Goal: Information Seeking & Learning: Learn about a topic

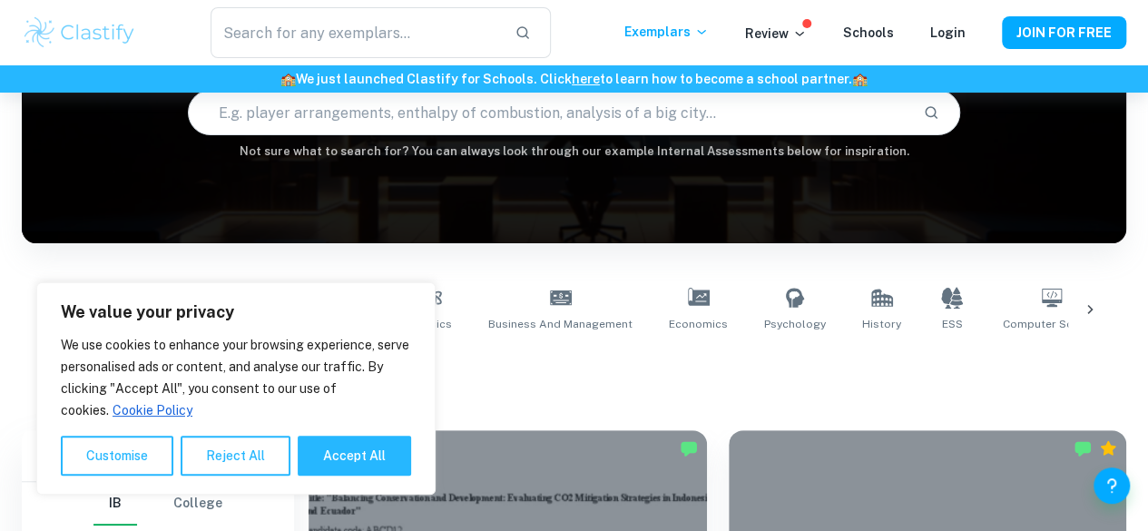
scroll to position [181, 0]
click at [334, 451] on button "Accept All" at bounding box center [354, 456] width 113 height 40
checkbox input "true"
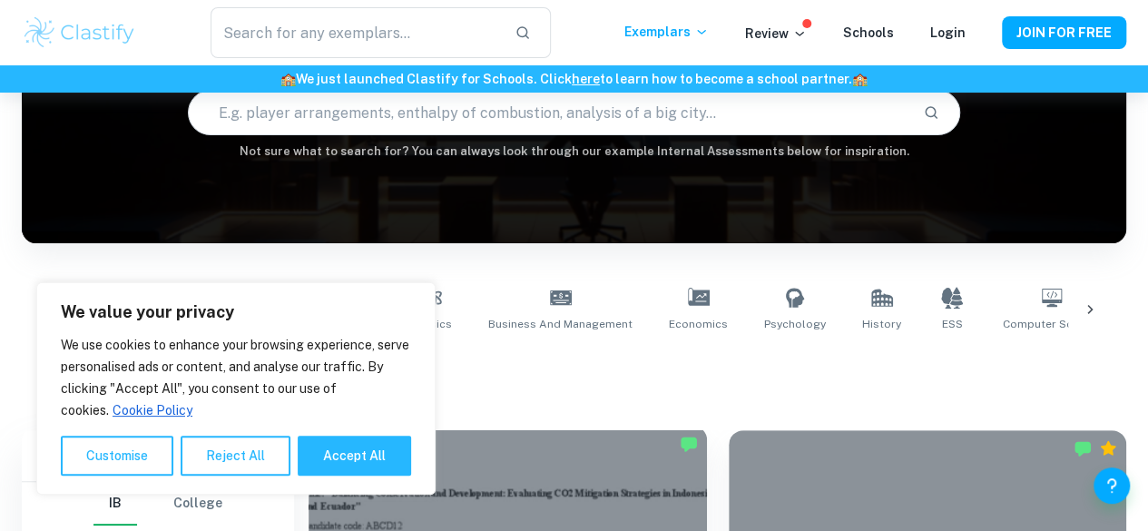
checkbox input "true"
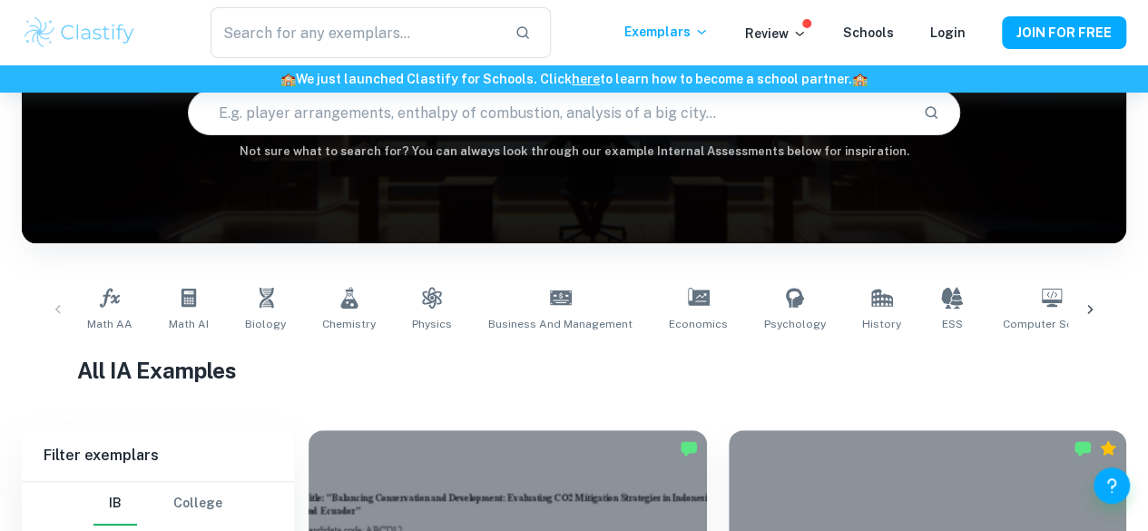
click at [472, 133] on input "text" at bounding box center [549, 112] width 720 height 51
click at [1092, 308] on icon at bounding box center [1090, 309] width 18 height 18
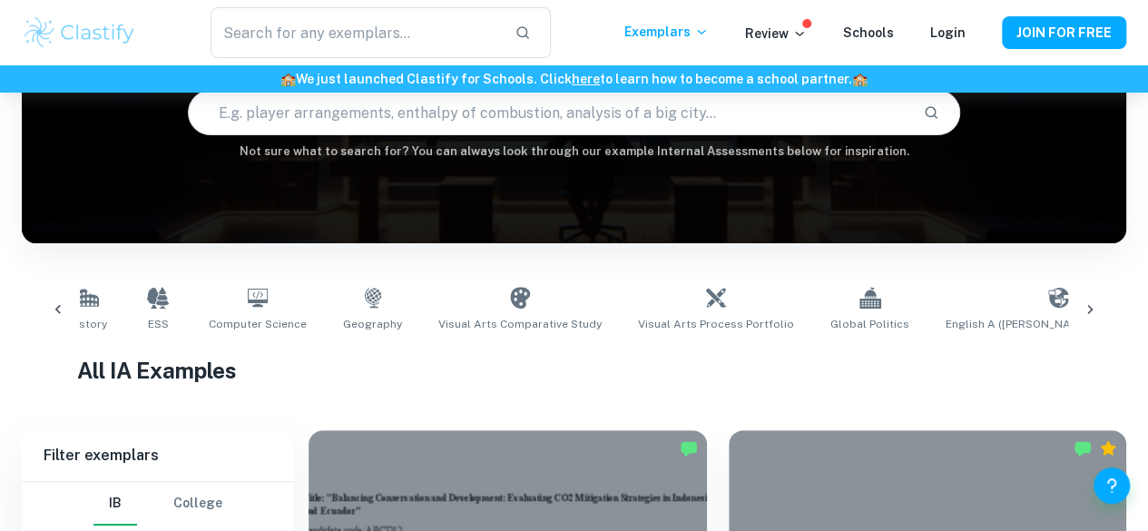
scroll to position [0, 851]
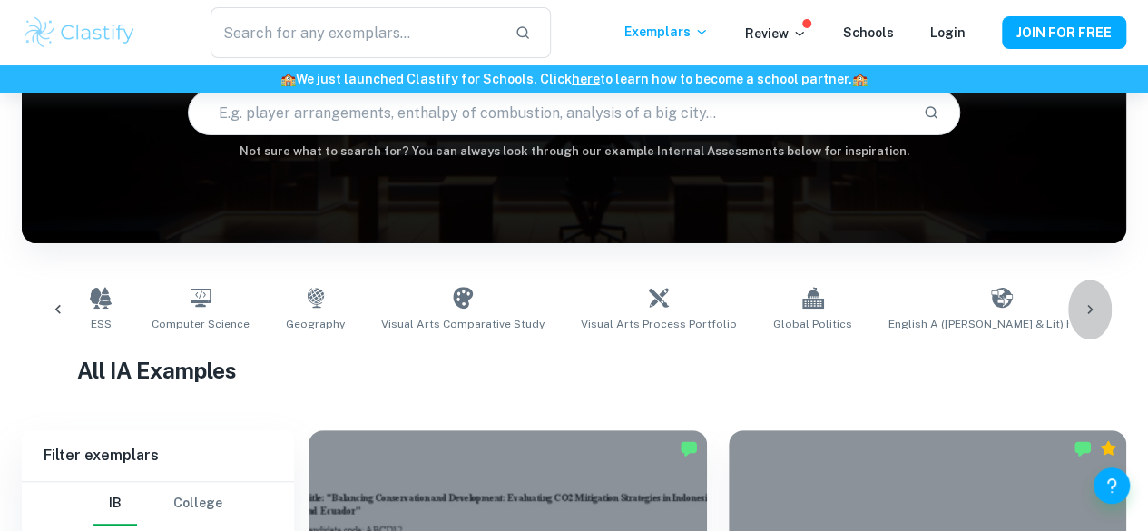
click at [1090, 316] on icon at bounding box center [1090, 309] width 18 height 18
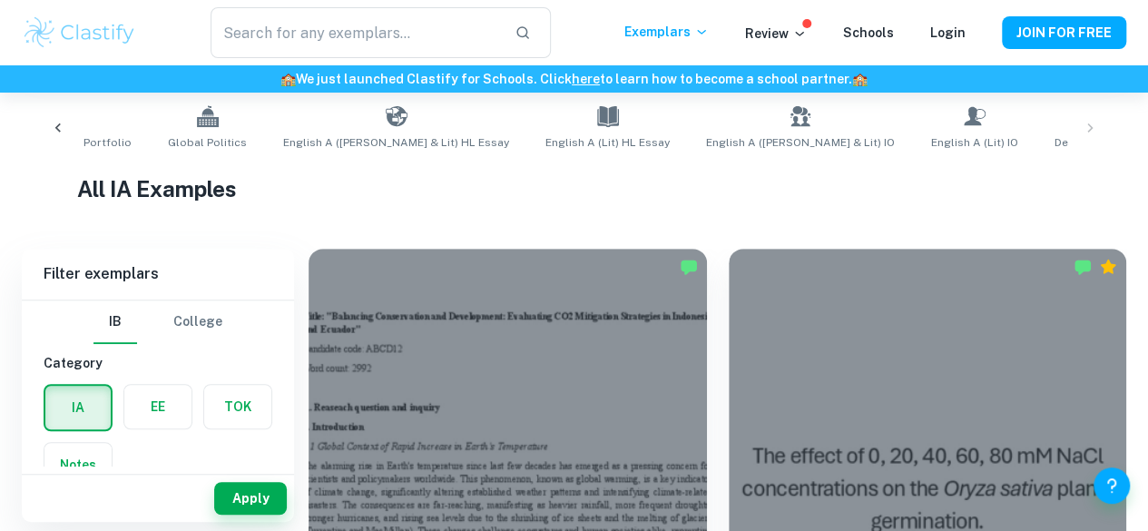
scroll to position [454, 0]
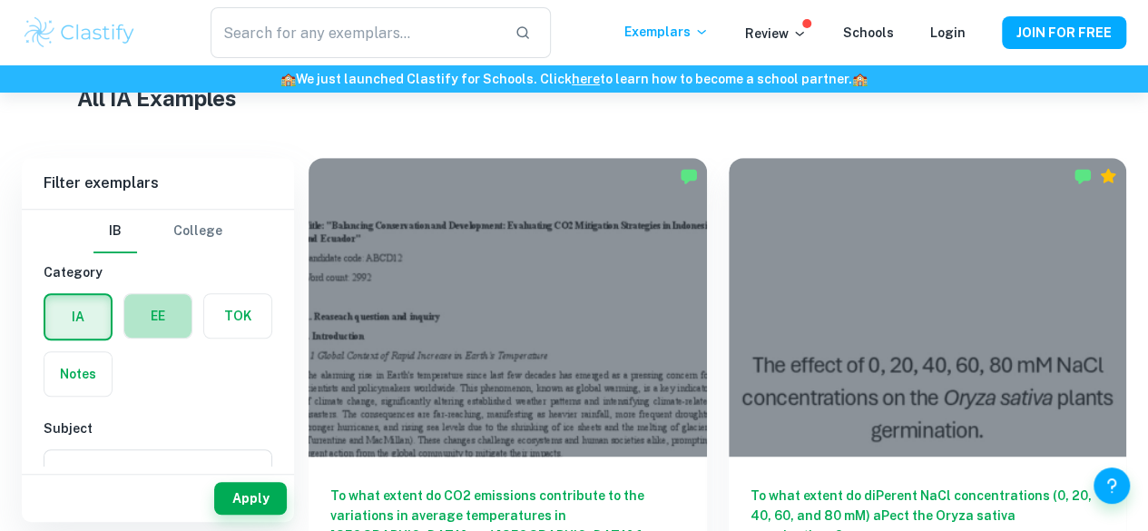
click at [167, 304] on label "button" at bounding box center [157, 316] width 67 height 44
click at [0, 0] on input "radio" at bounding box center [0, 0] width 0 height 0
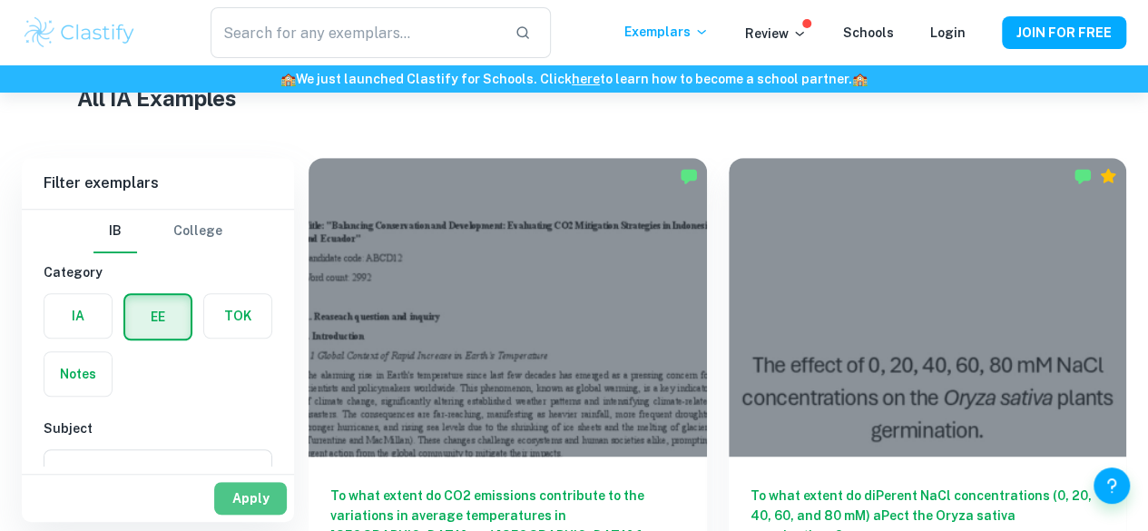
click at [241, 495] on button "Apply" at bounding box center [250, 498] width 73 height 33
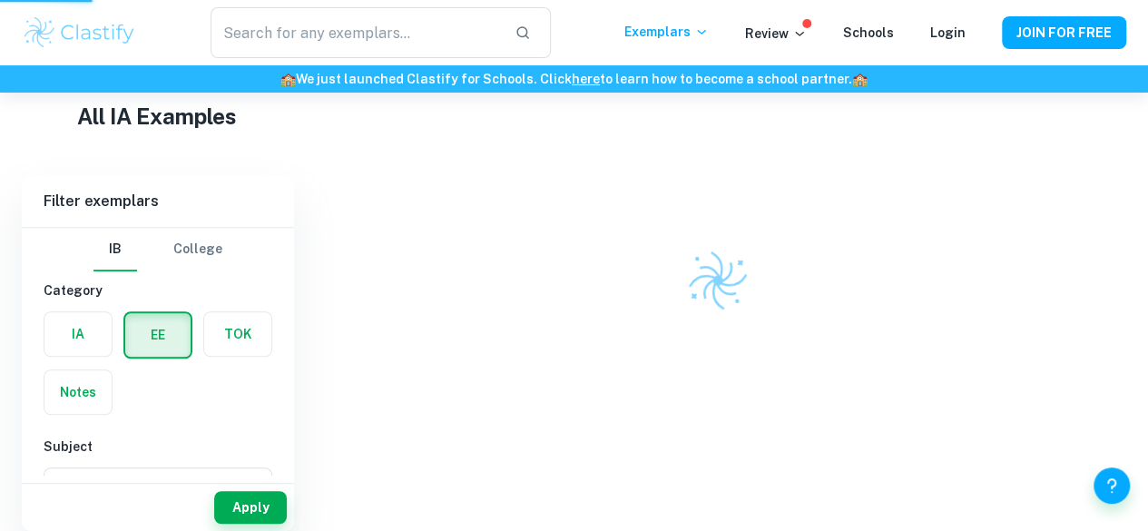
scroll to position [408, 0]
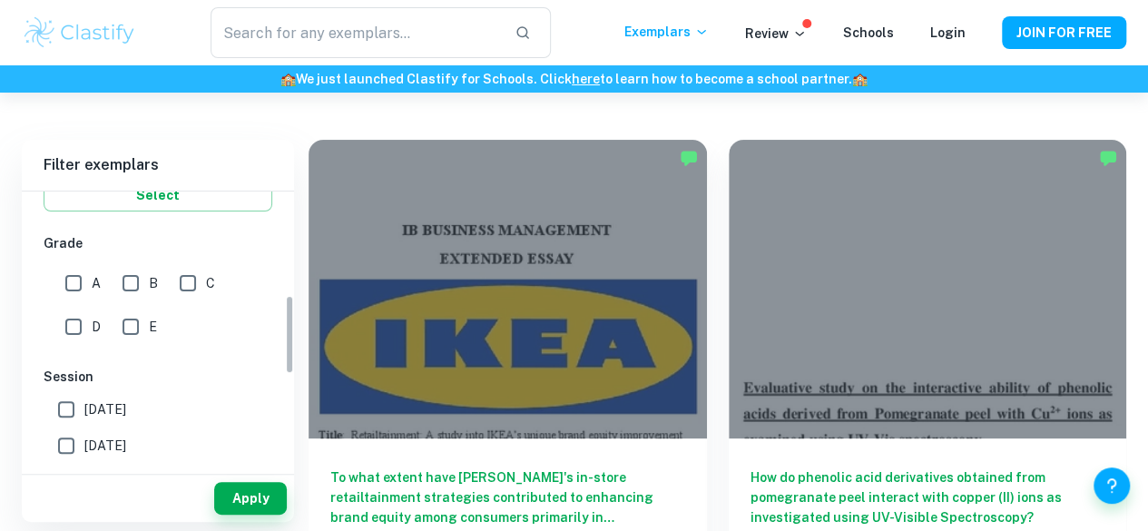
scroll to position [181, 0]
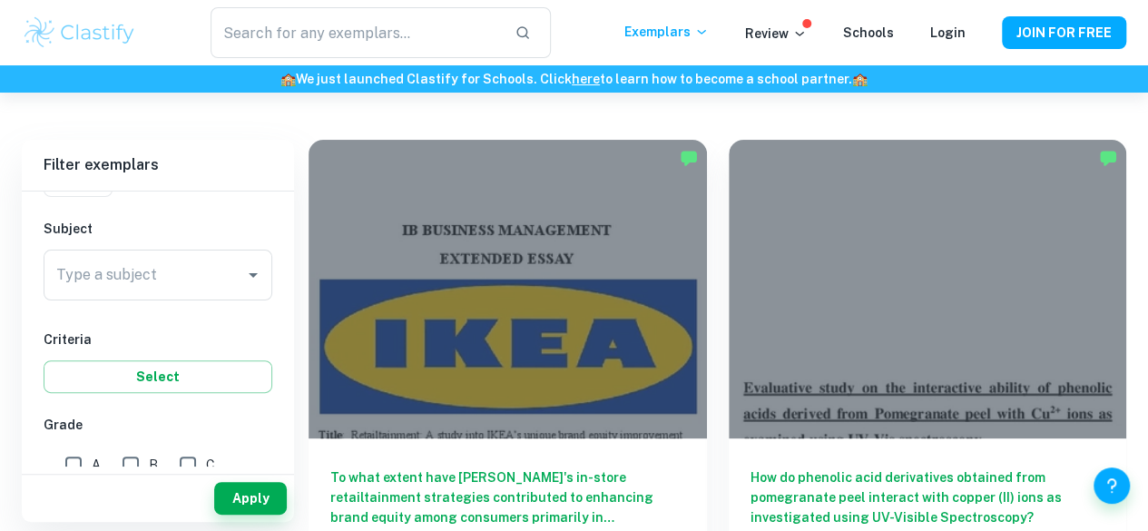
drag, startPoint x: 858, startPoint y: 250, endPoint x: 846, endPoint y: 246, distance: 13.2
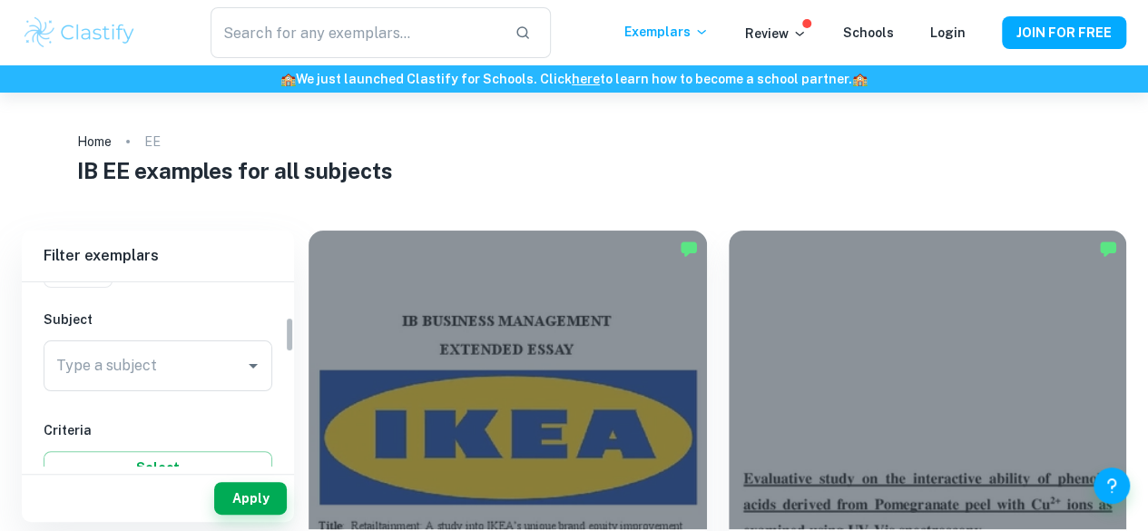
scroll to position [0, 0]
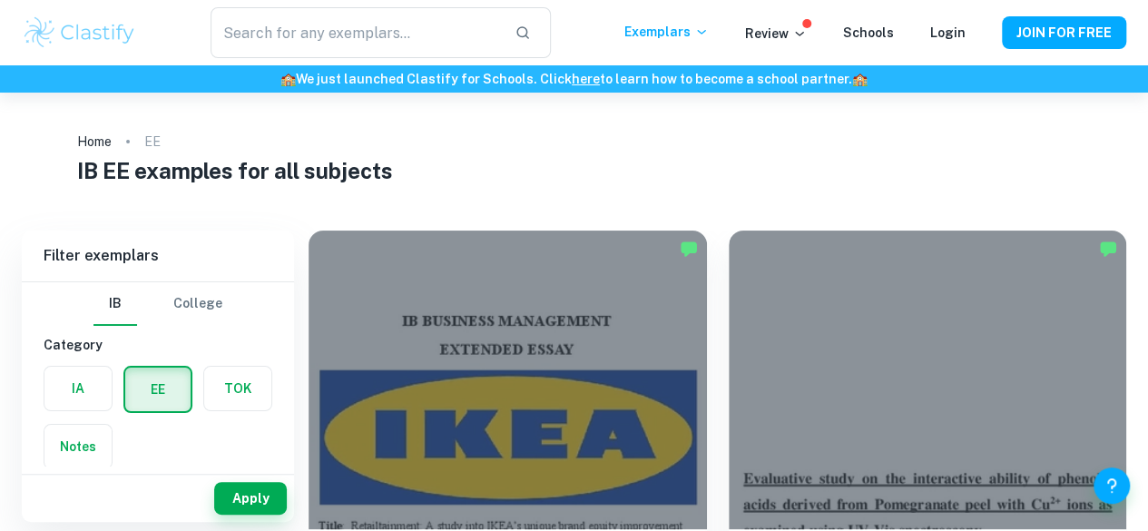
click at [216, 308] on button "College" at bounding box center [197, 304] width 49 height 44
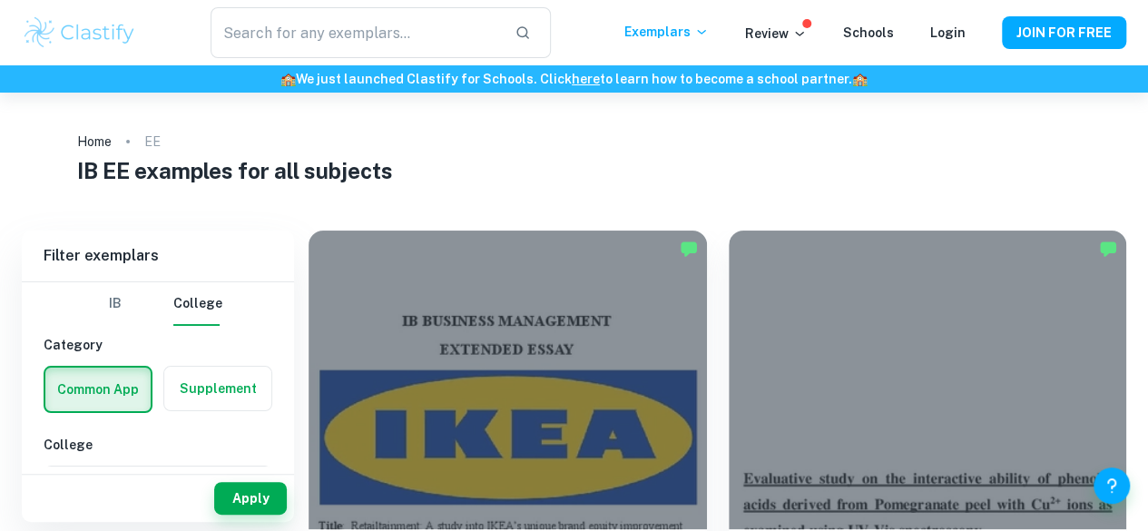
click at [124, 294] on button "IB" at bounding box center [115, 304] width 44 height 44
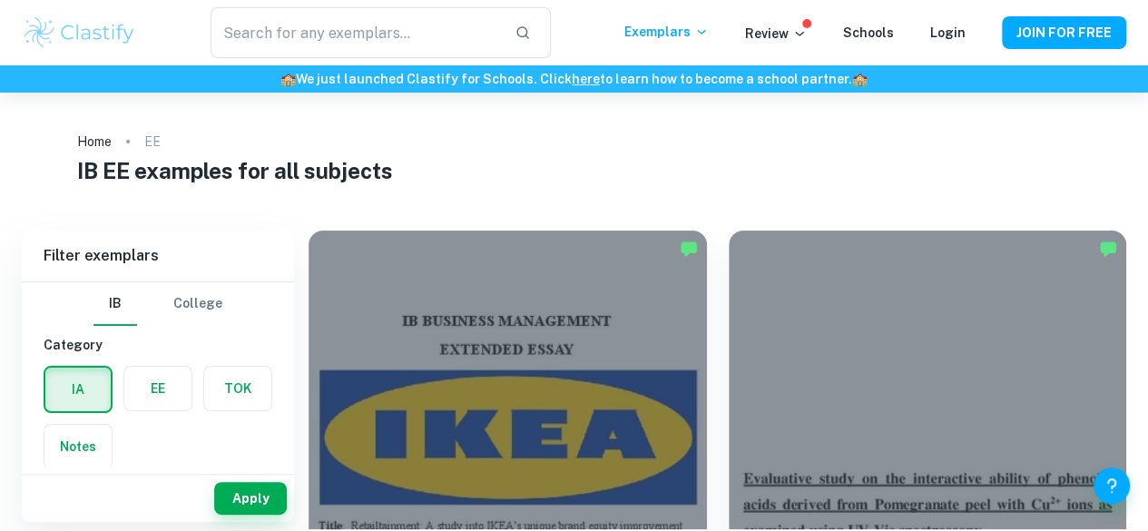
click at [64, 402] on label "button" at bounding box center [77, 389] width 65 height 44
click at [0, 0] on input "radio" at bounding box center [0, 0] width 0 height 0
click at [221, 392] on label "button" at bounding box center [237, 389] width 67 height 44
click at [0, 0] on input "radio" at bounding box center [0, 0] width 0 height 0
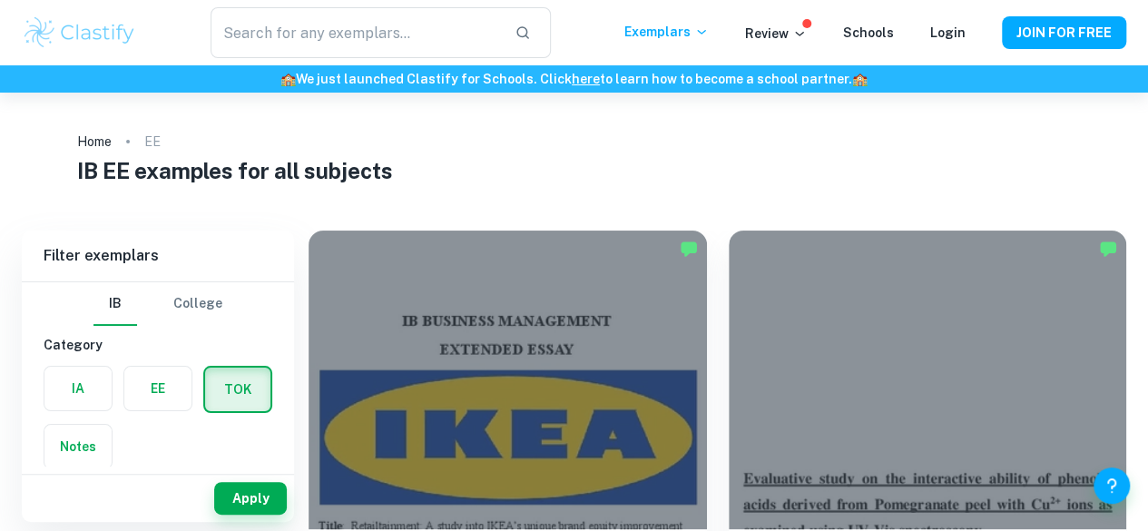
click at [172, 394] on label "button" at bounding box center [157, 389] width 67 height 44
click at [0, 0] on input "radio" at bounding box center [0, 0] width 0 height 0
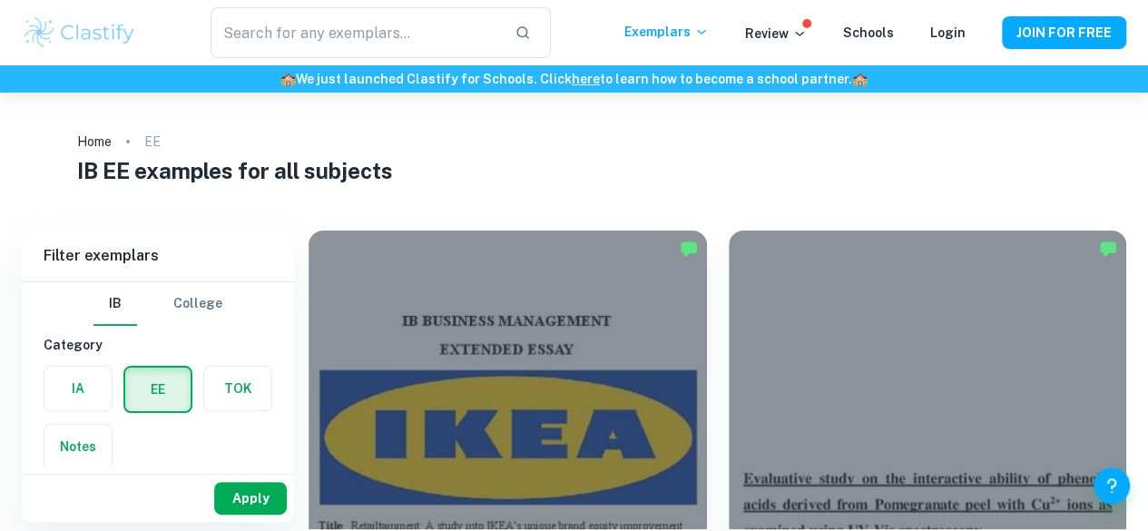
click at [247, 510] on button "Apply" at bounding box center [250, 498] width 73 height 33
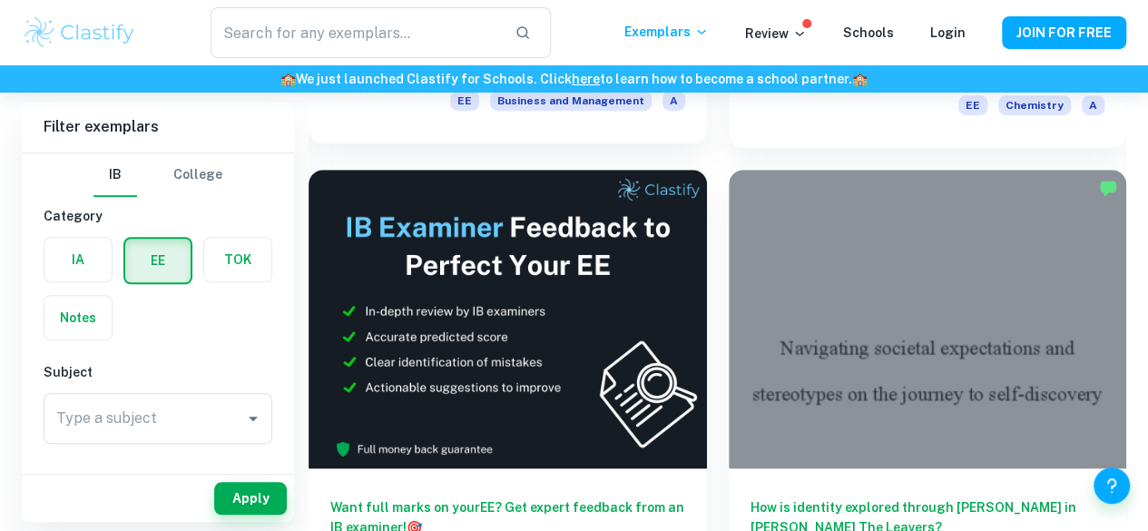
scroll to position [817, 0]
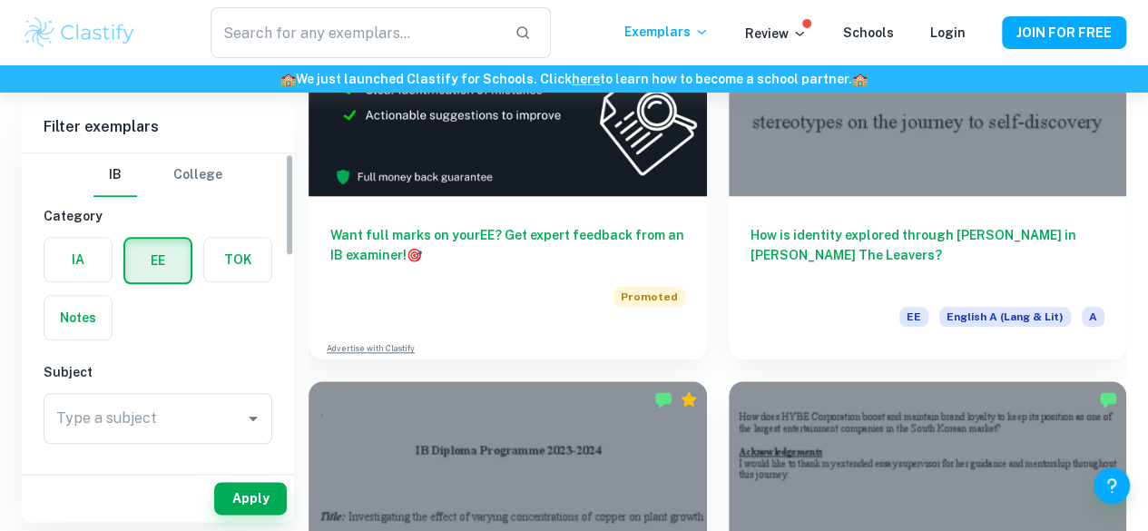
drag, startPoint x: 52, startPoint y: 279, endPoint x: 68, endPoint y: 271, distance: 17.9
click at [56, 279] on label "button" at bounding box center [77, 260] width 67 height 44
click at [0, 0] on input "radio" at bounding box center [0, 0] width 0 height 0
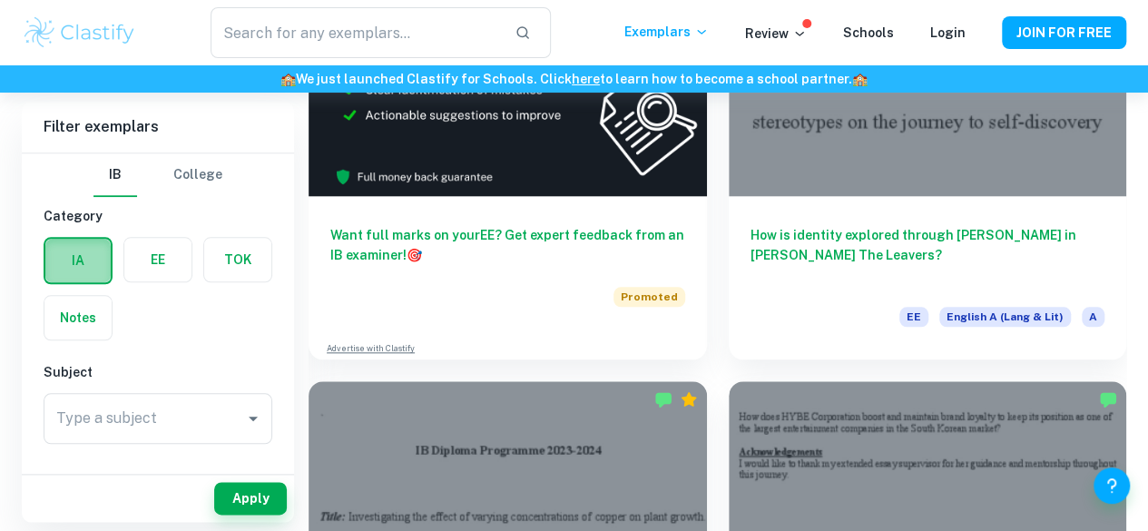
click at [68, 271] on label "button" at bounding box center [77, 261] width 65 height 44
click at [0, 0] on input "radio" at bounding box center [0, 0] width 0 height 0
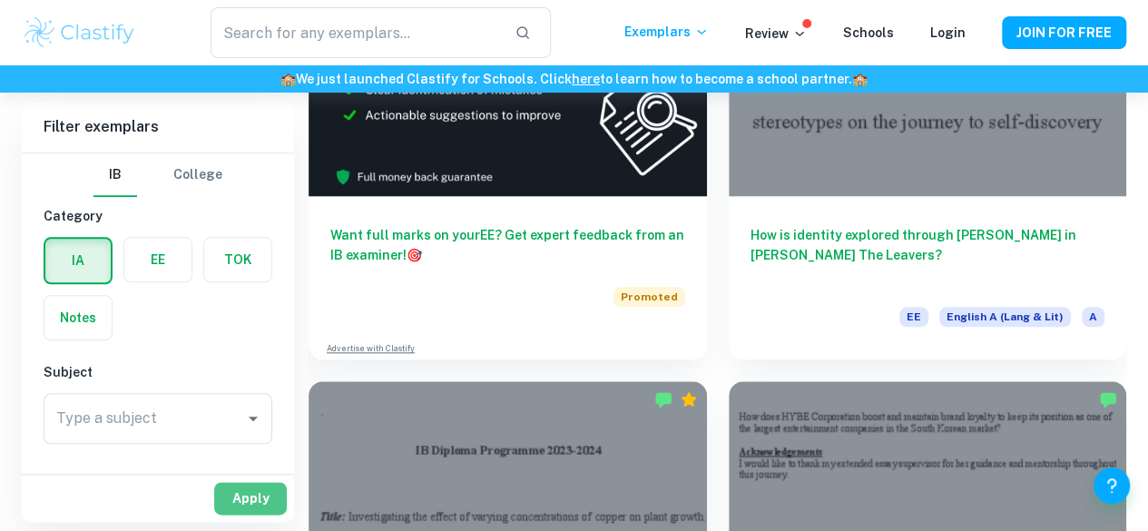
click at [232, 503] on button "Apply" at bounding box center [250, 498] width 73 height 33
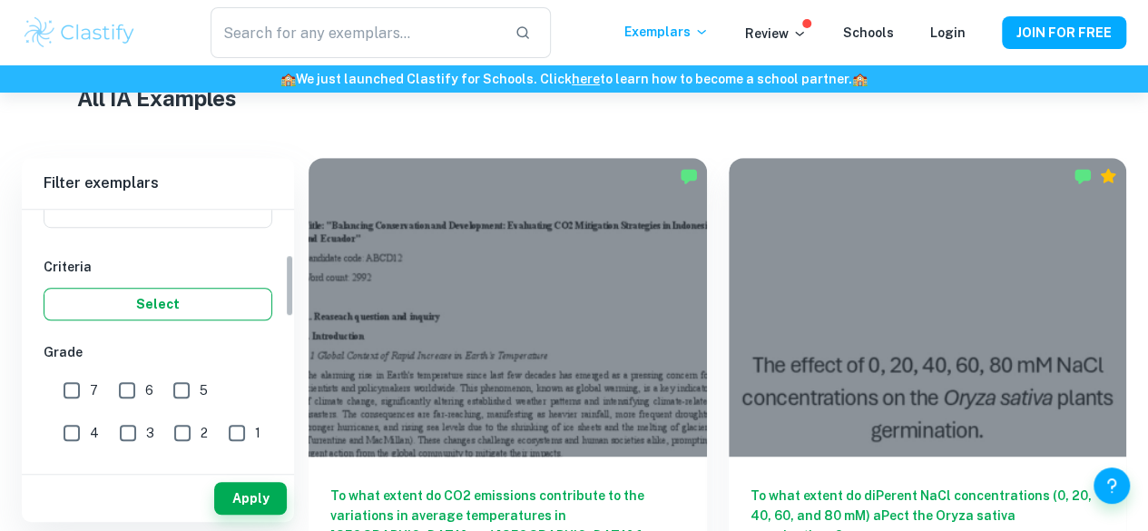
scroll to position [181, 0]
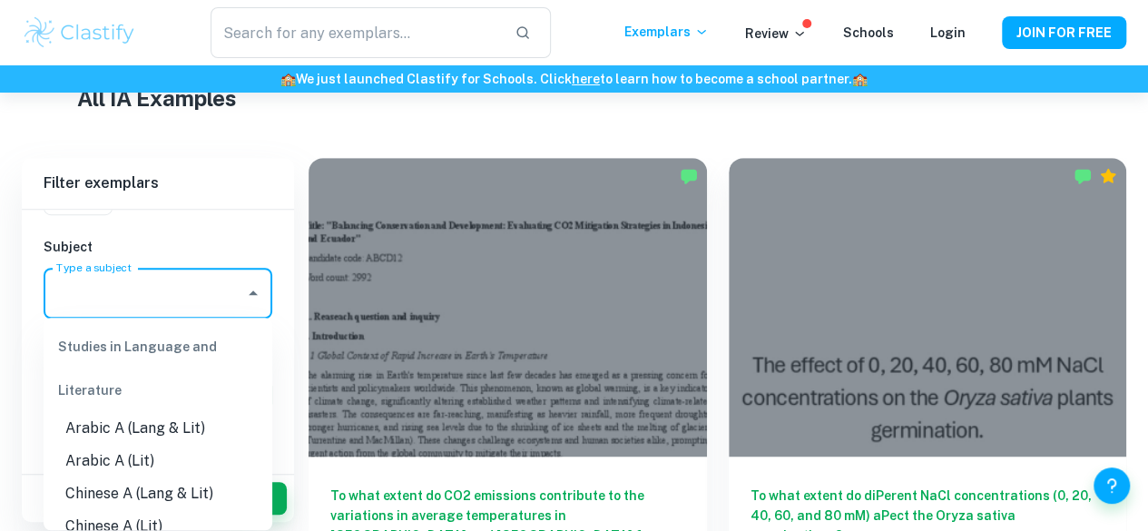
click at [176, 302] on input "Type a subject" at bounding box center [144, 293] width 185 height 34
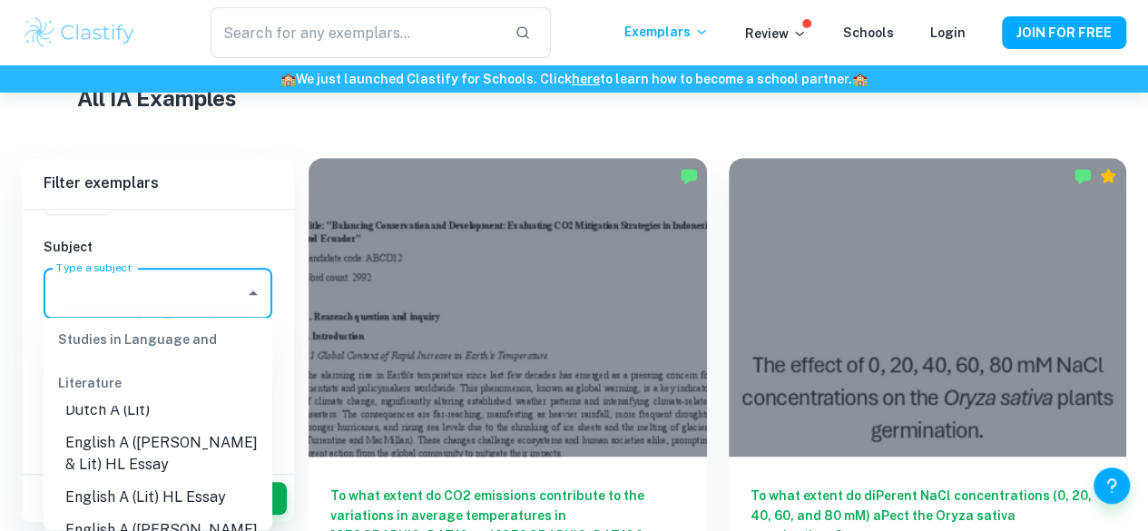
type input "c"
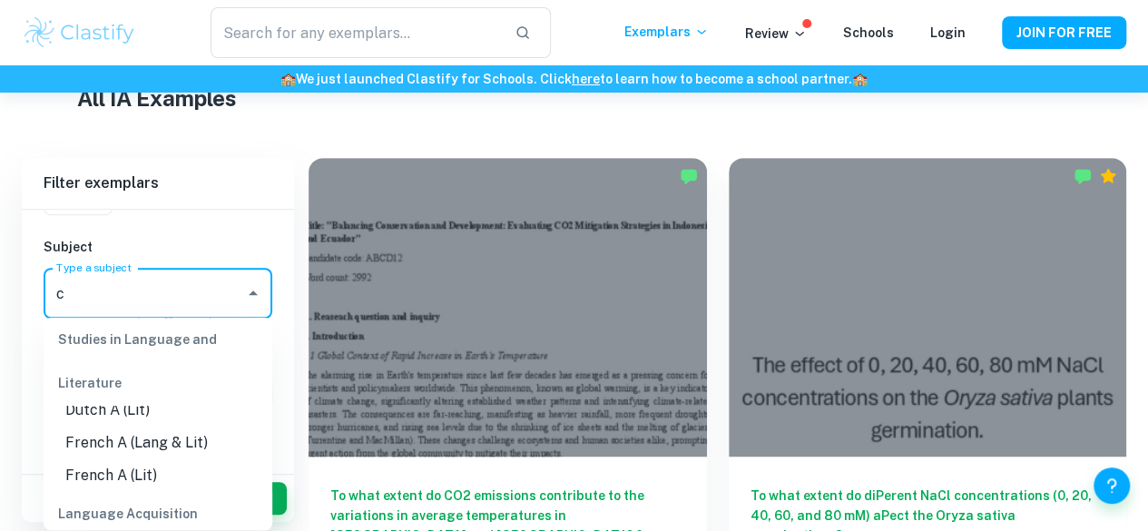
scroll to position [0, 0]
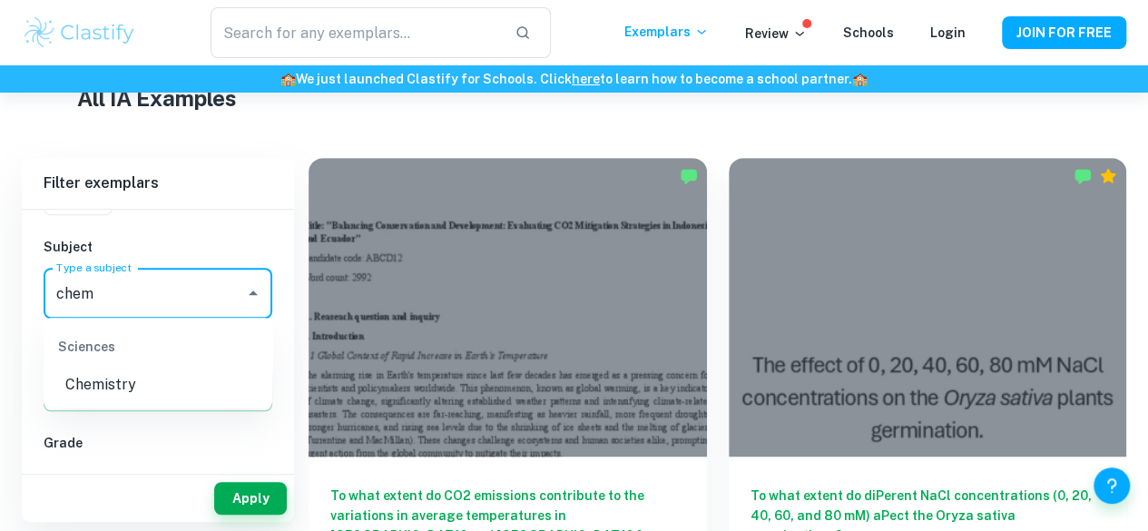
click at [176, 378] on li "Chemistry" at bounding box center [158, 384] width 229 height 33
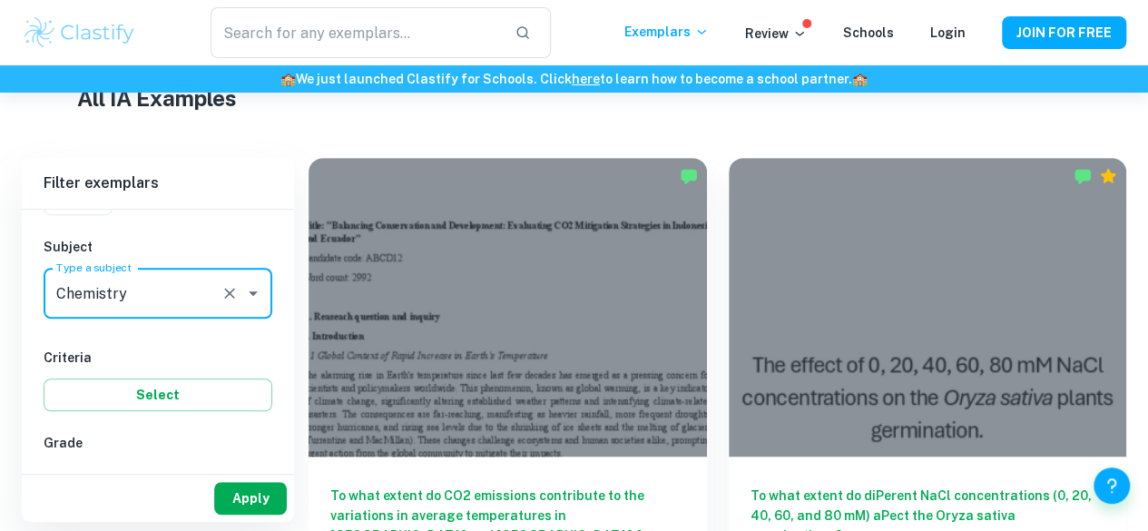
type input "Chemistry"
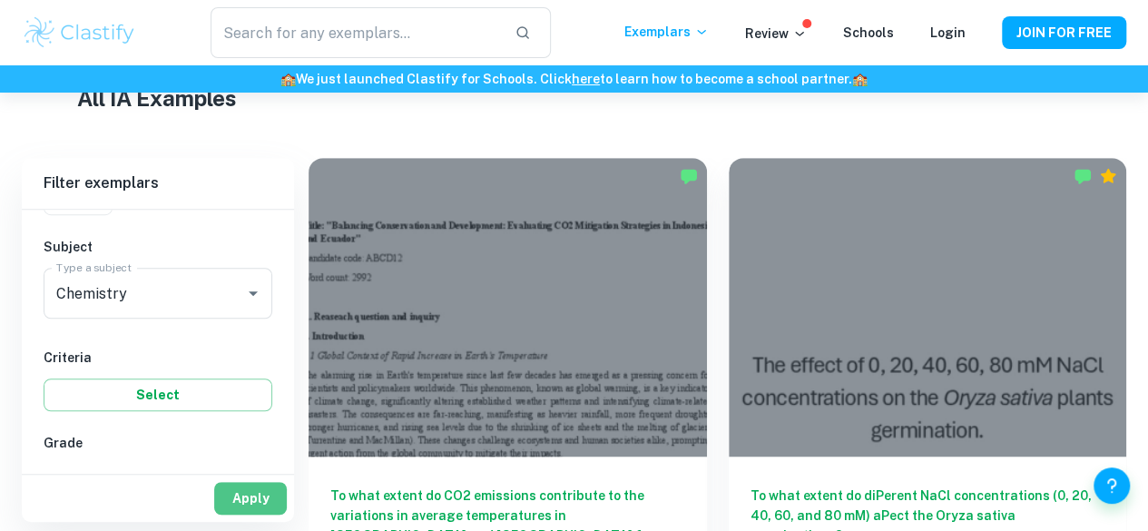
click at [250, 509] on button "Apply" at bounding box center [250, 498] width 73 height 33
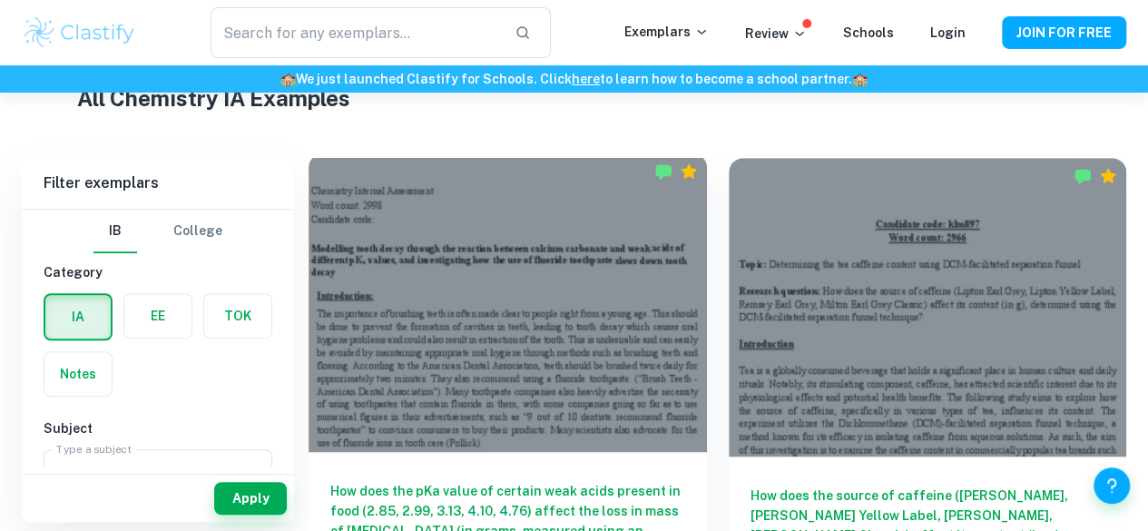
click at [517, 201] on div at bounding box center [507, 302] width 398 height 298
